Goal: Task Accomplishment & Management: Manage account settings

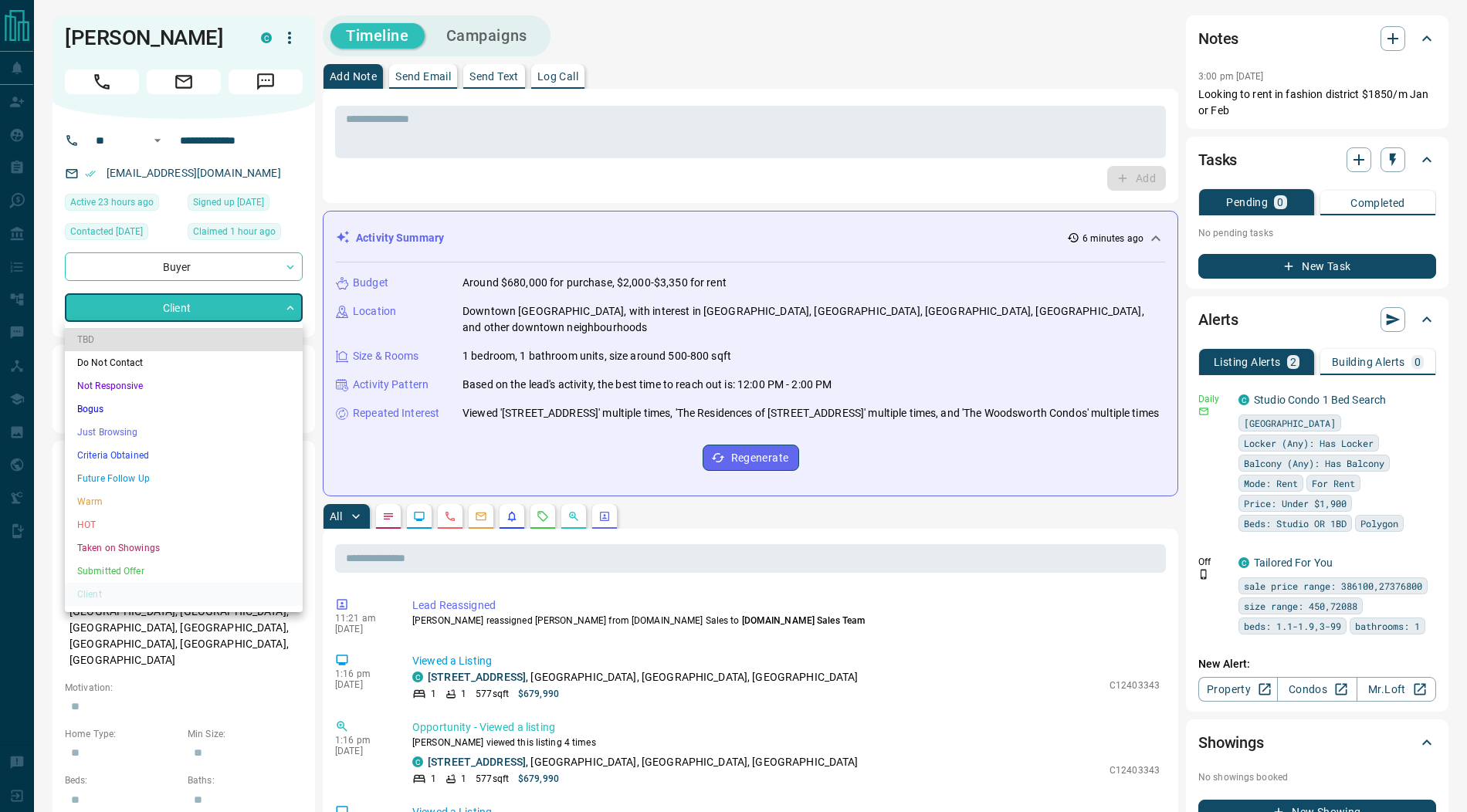
click at [165, 445] on li "Criteria Obtained" at bounding box center [184, 455] width 238 height 24
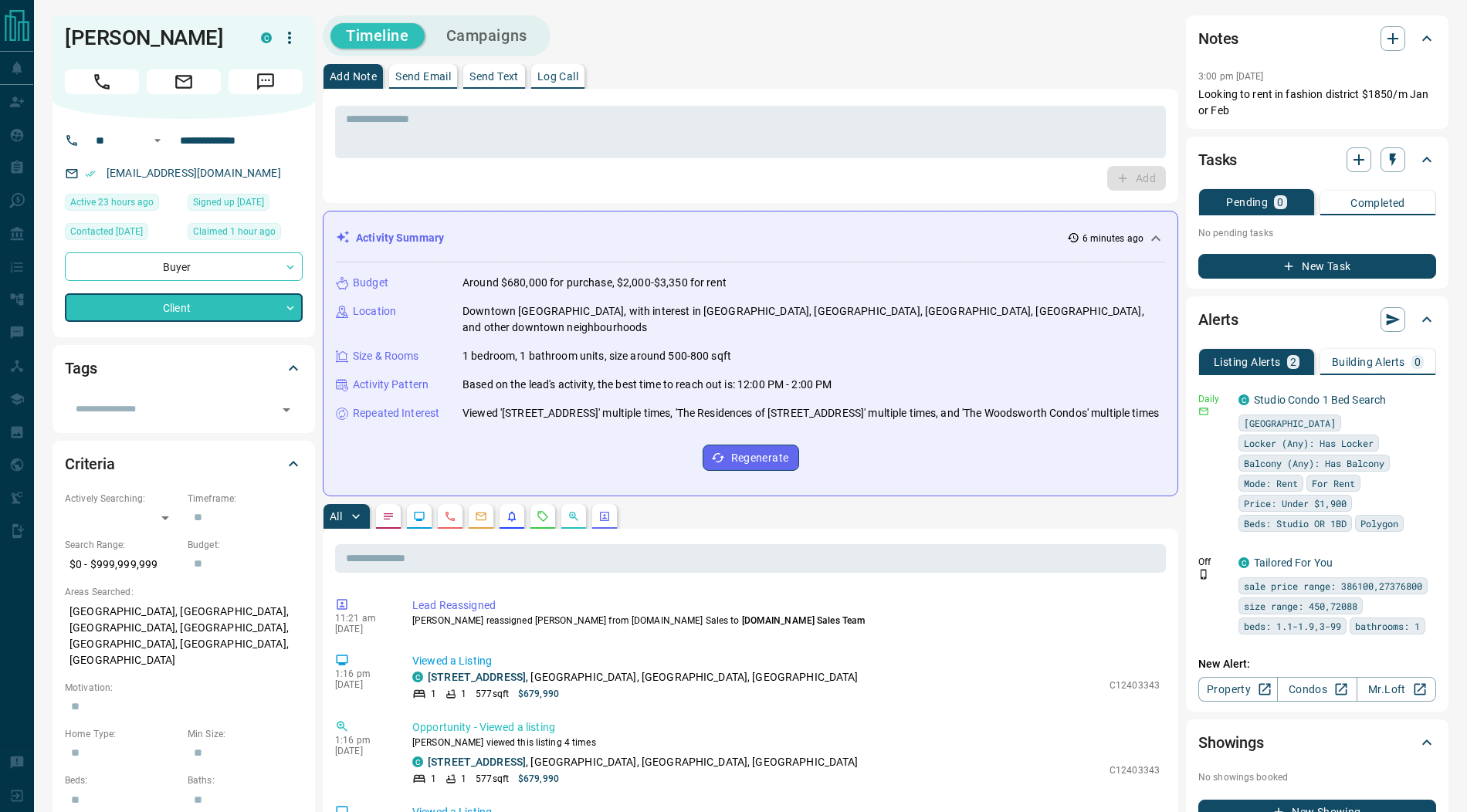
type input "*"
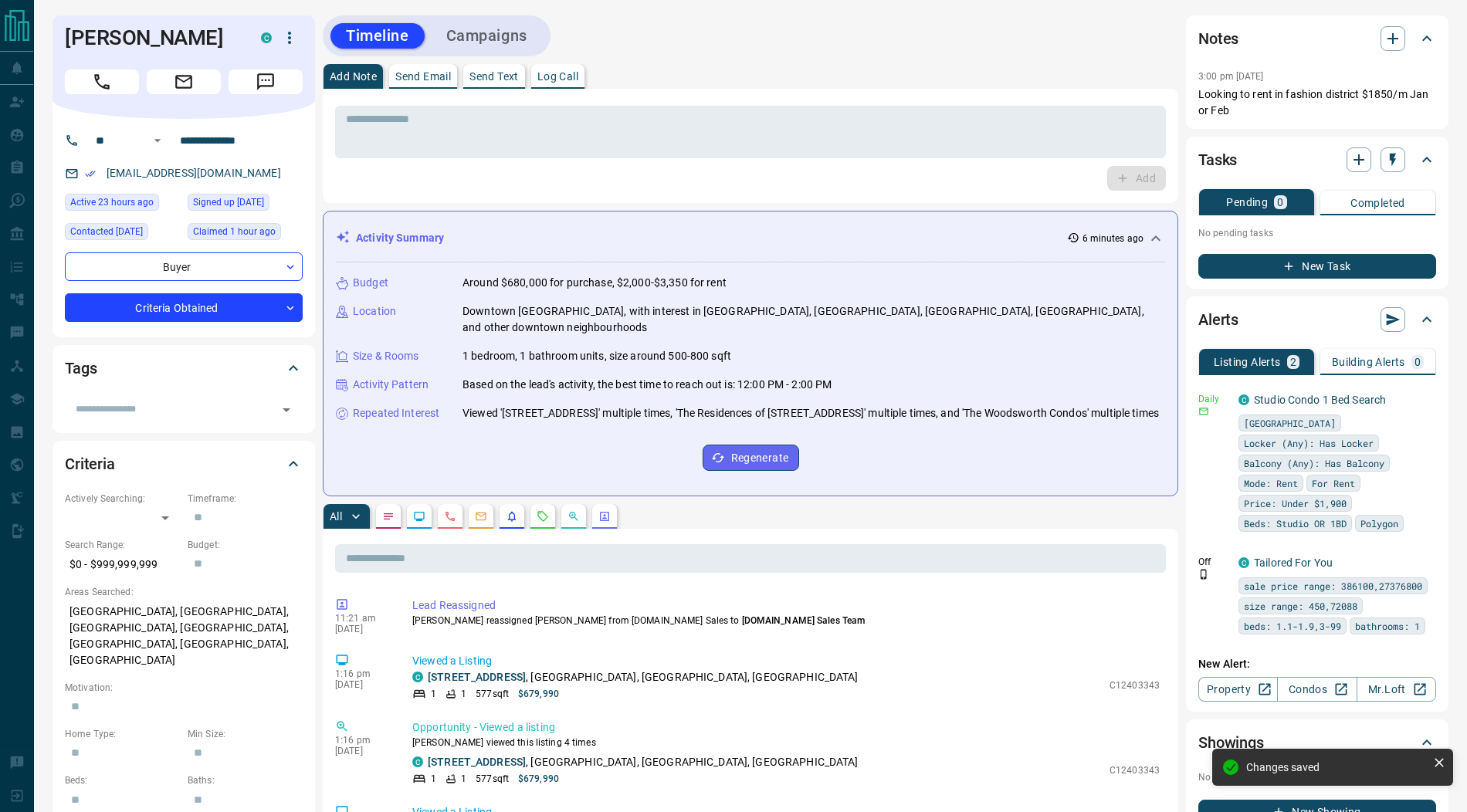
click at [294, 33] on icon "button" at bounding box center [289, 37] width 19 height 19
click at [271, 67] on li "Reassign Lead" at bounding box center [258, 69] width 91 height 24
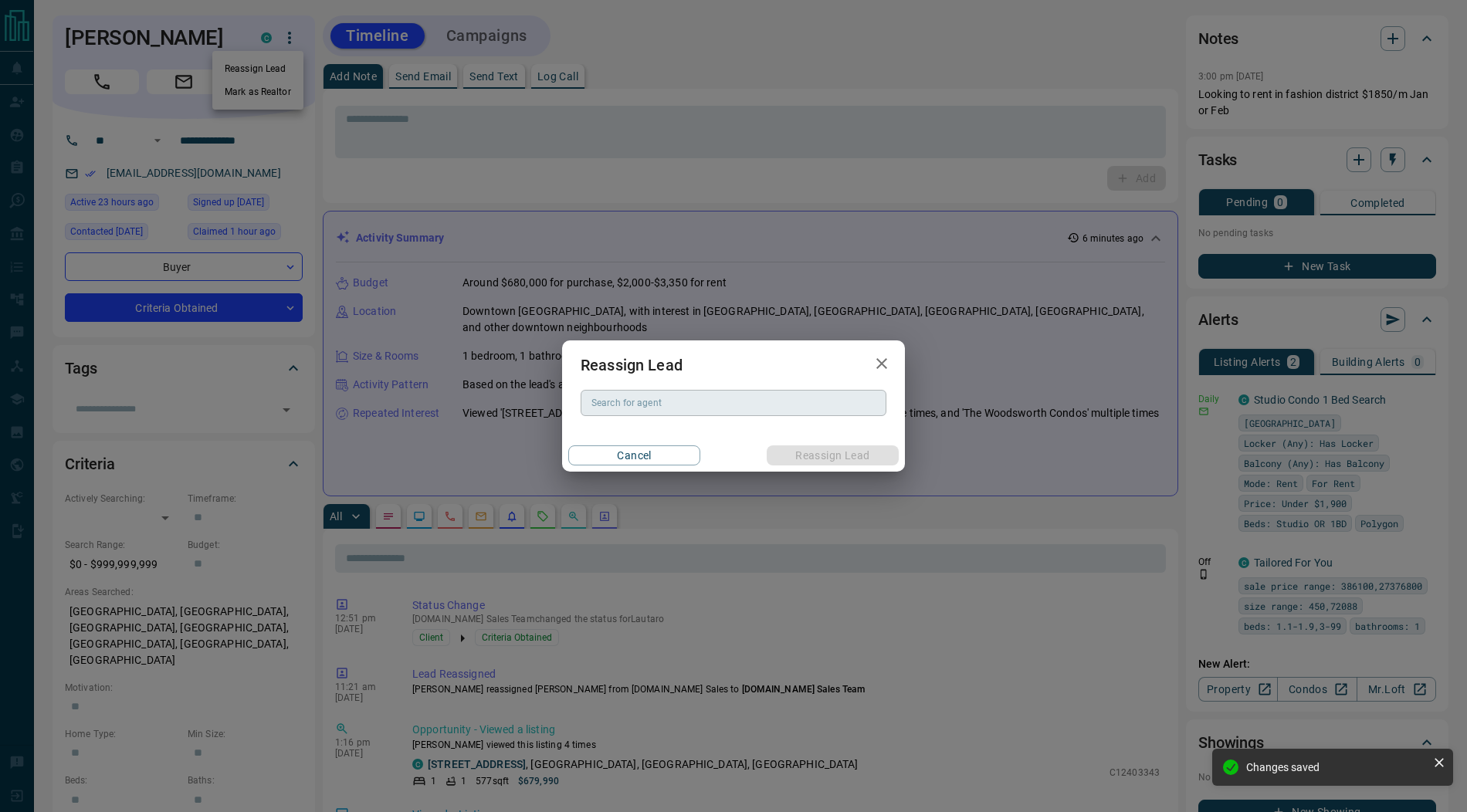
click at [618, 410] on input "Search for agent" at bounding box center [732, 402] width 294 height 17
click at [660, 432] on li "[PERSON_NAME] [PERSON_NAME]" at bounding box center [733, 434] width 306 height 24
type input "**********"
click at [783, 447] on button "Reassign Lead" at bounding box center [833, 455] width 132 height 20
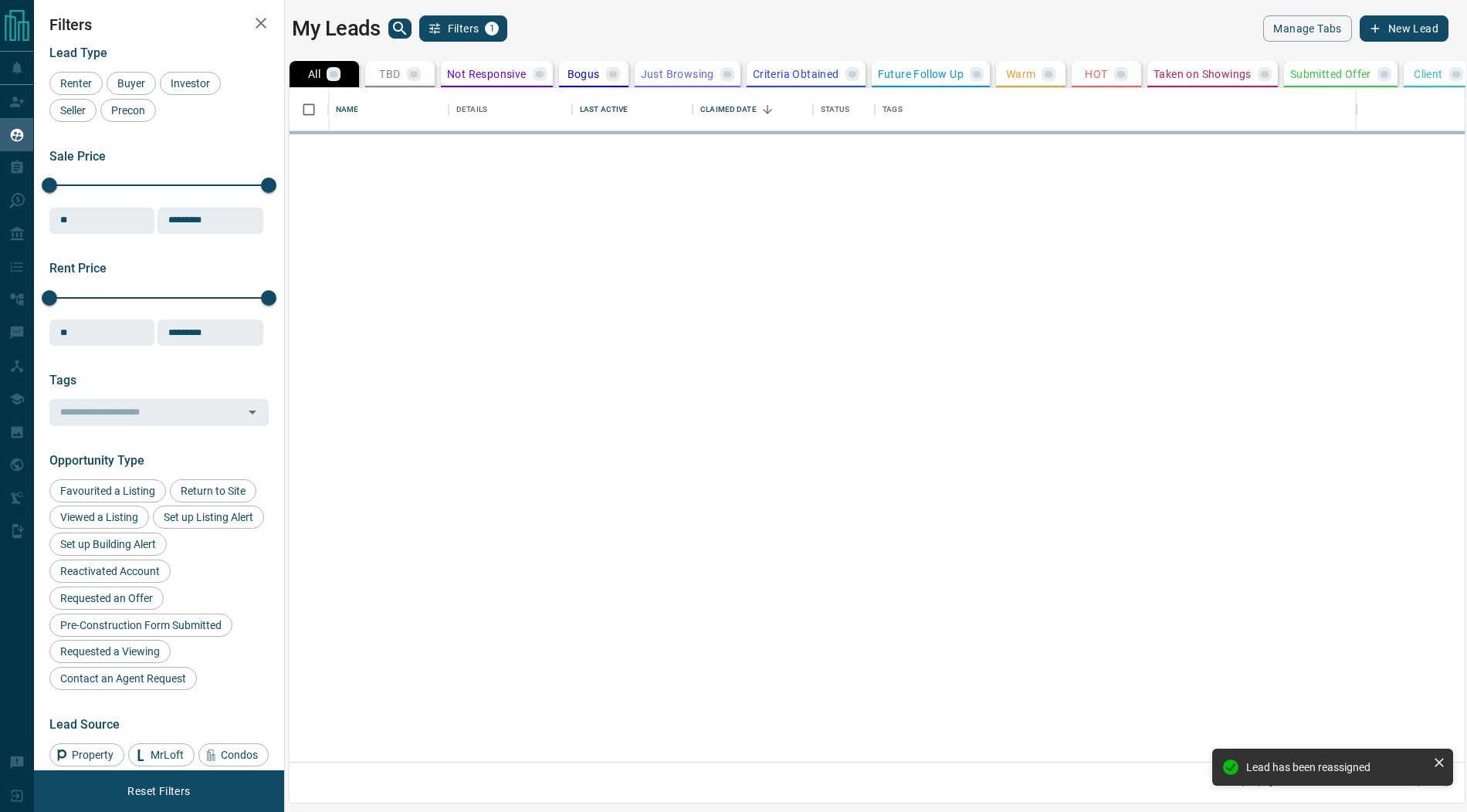
scroll to position [674, 1175]
